Goal: Information Seeking & Learning: Understand process/instructions

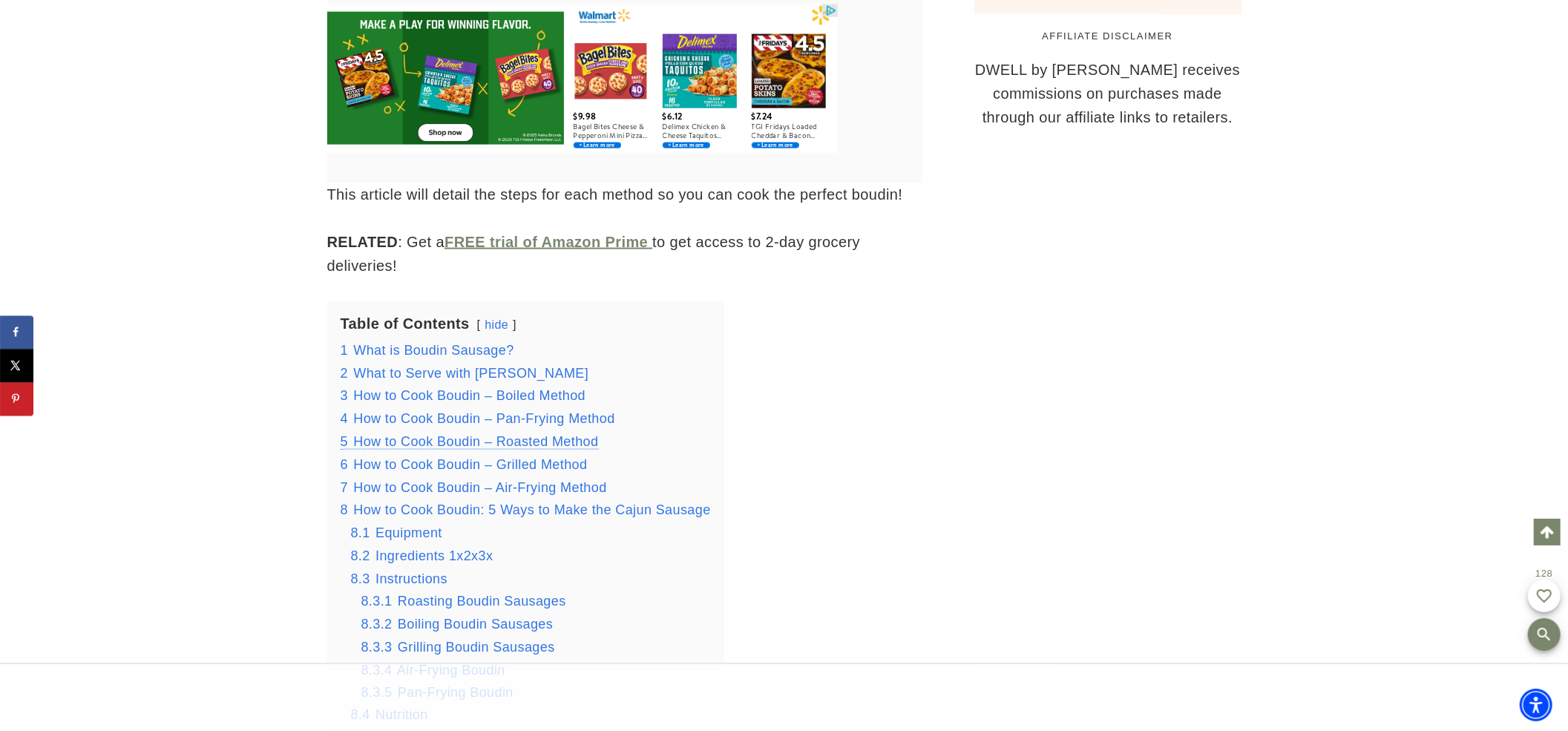
click at [506, 446] on span "How to Cook Boudin – Roasted Method" at bounding box center [476, 442] width 245 height 15
